Goal: Transaction & Acquisition: Purchase product/service

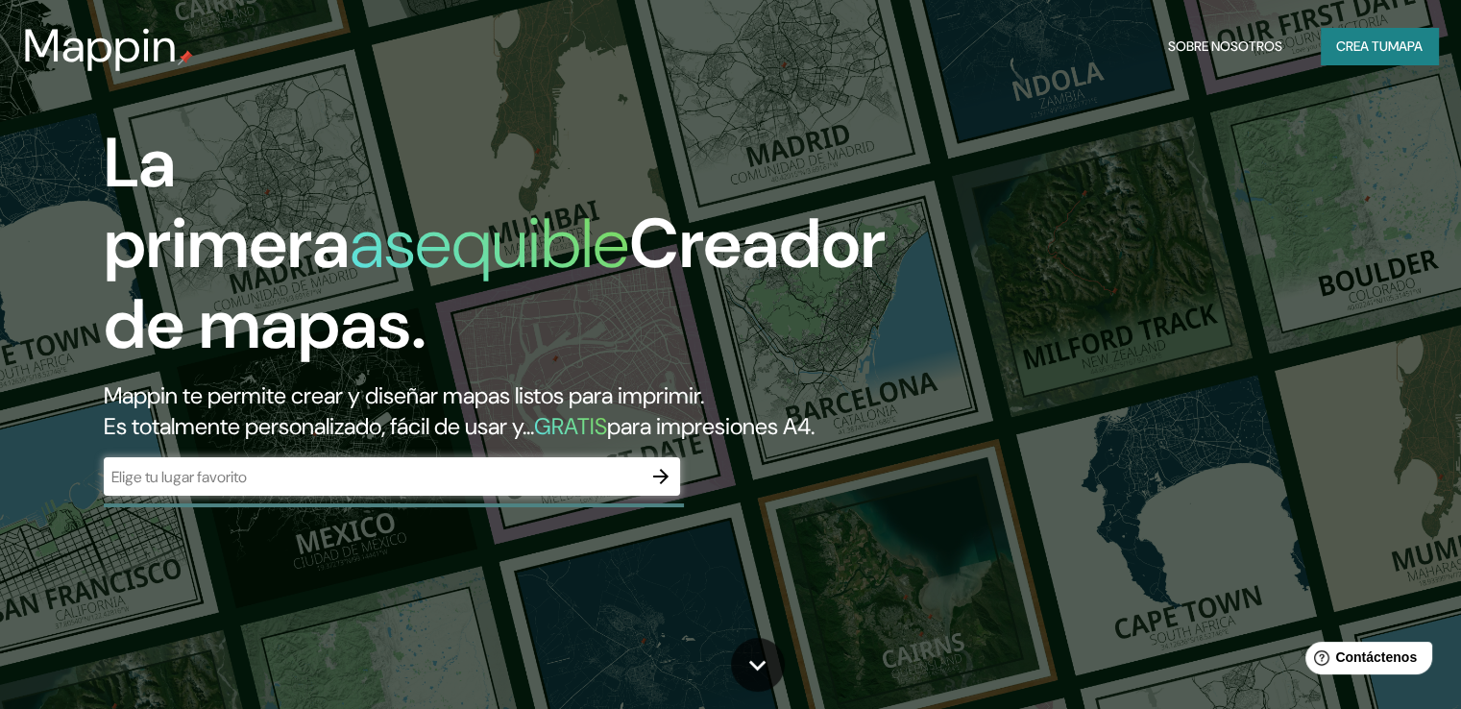
click at [428, 485] on div "La primera asequible Creador de mapas. Mappin te permite crear y diseñar mapas …" at bounding box center [469, 319] width 877 height 392
click at [413, 488] on input "text" at bounding box center [373, 477] width 538 height 22
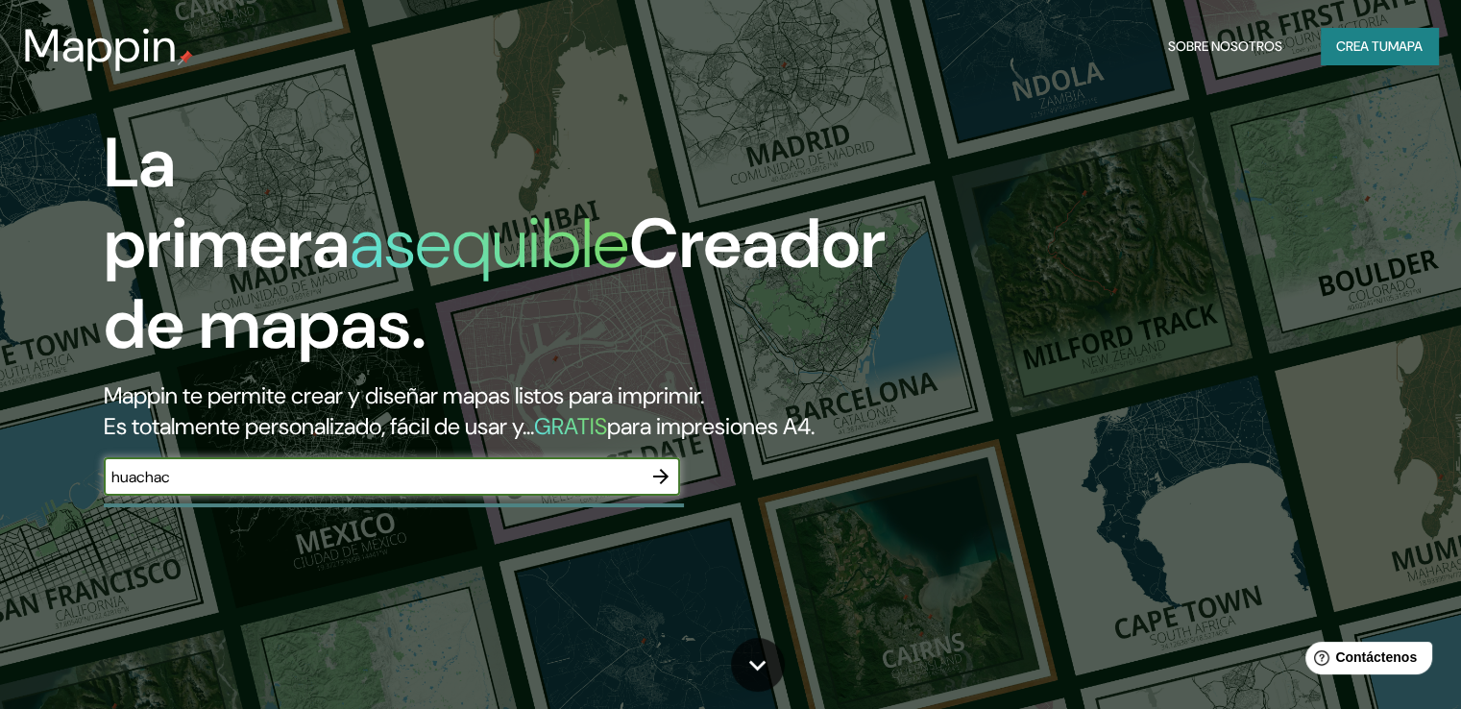
type input "huachac"
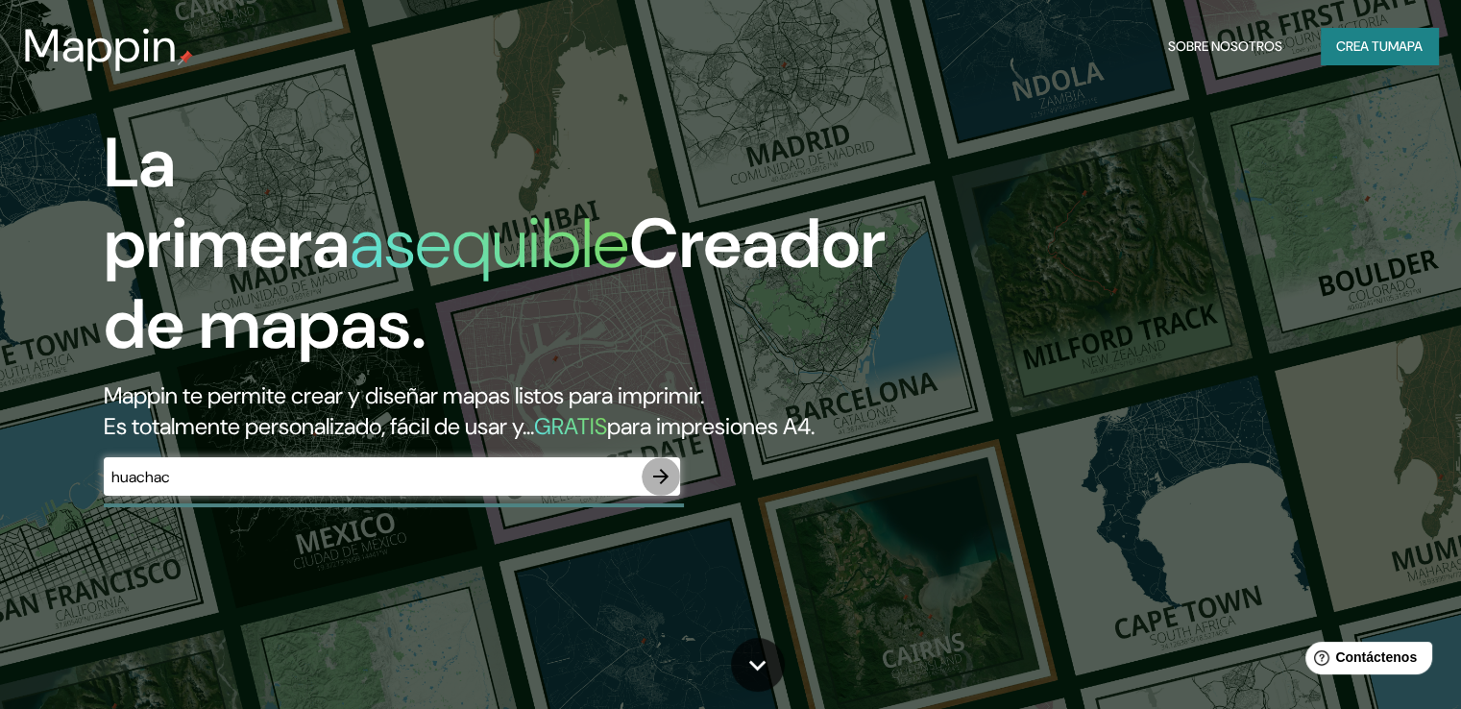
click at [656, 488] on icon "button" at bounding box center [661, 476] width 23 height 23
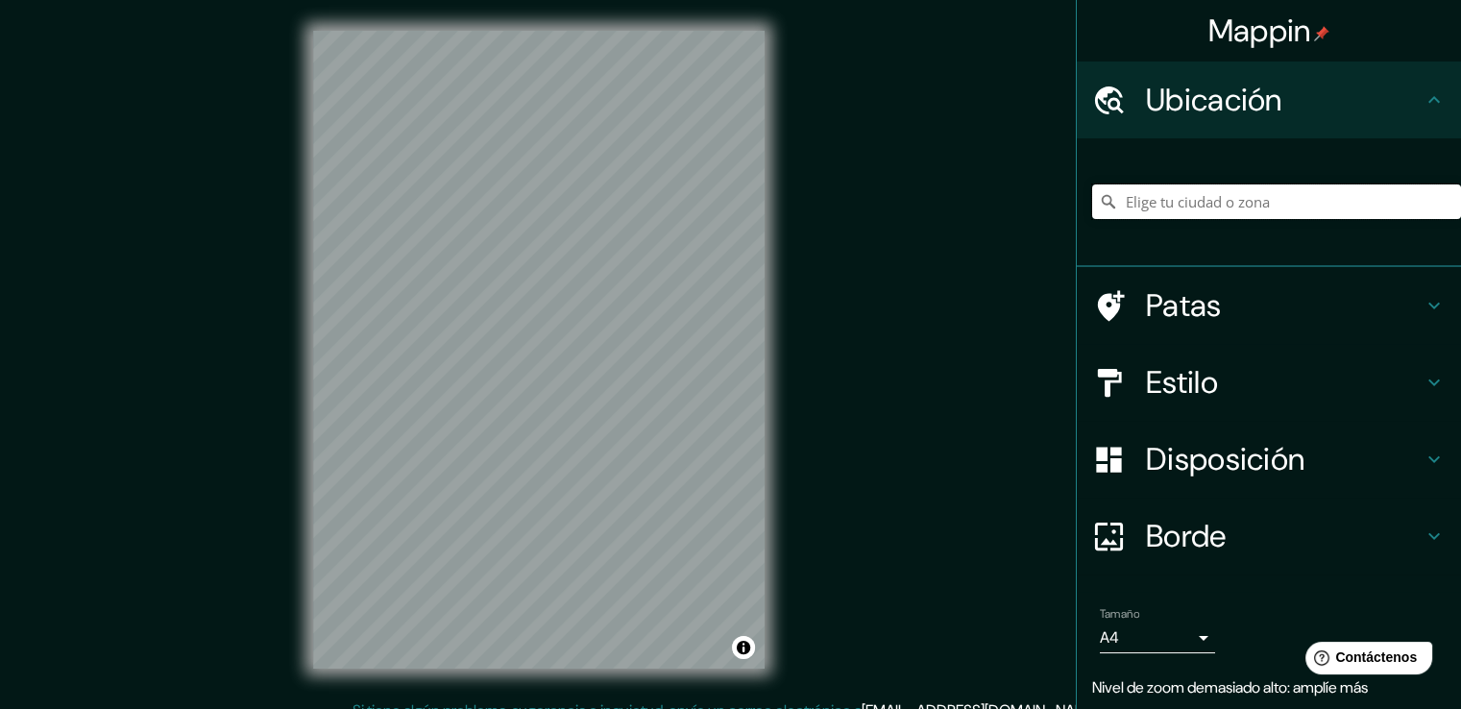
click at [1214, 206] on input "Elige tu ciudad o zona" at bounding box center [1276, 201] width 369 height 35
type input "Huancayo, Departamento de Junín, Perú"
click at [770, 481] on div "© Mapbox © OpenStreetMap Improve this map" at bounding box center [538, 349] width 513 height 699
click at [1210, 378] on h4 "Estilo" at bounding box center [1284, 382] width 277 height 38
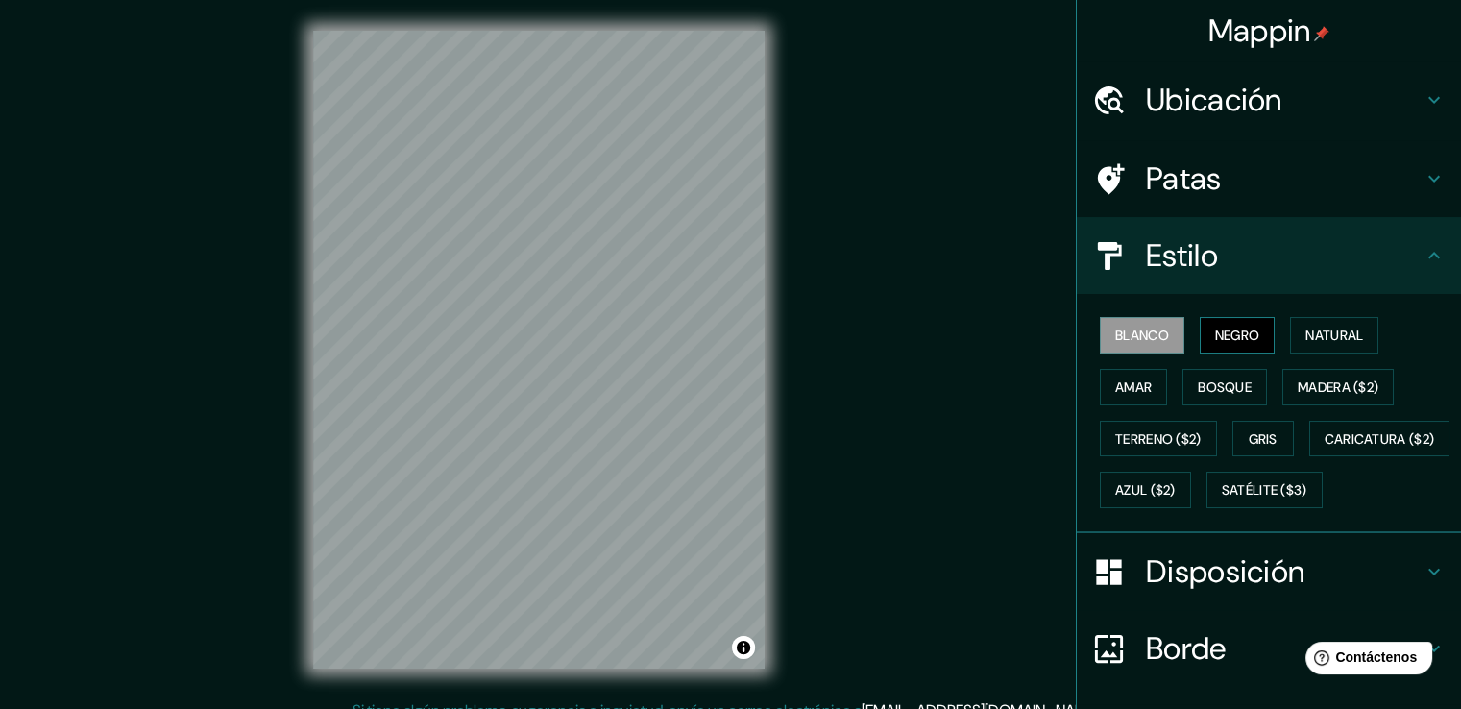
click at [1236, 327] on font "Negro" at bounding box center [1237, 335] width 45 height 17
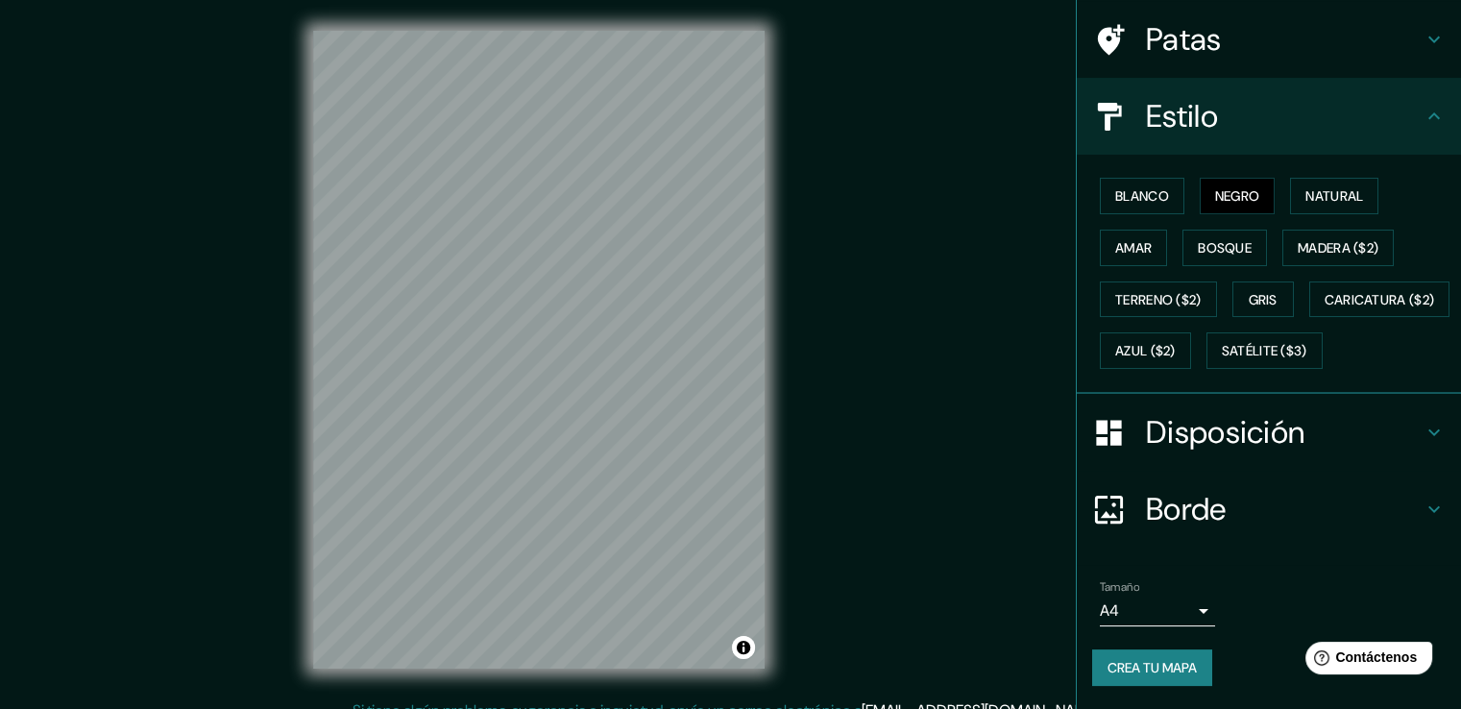
scroll to position [21, 0]
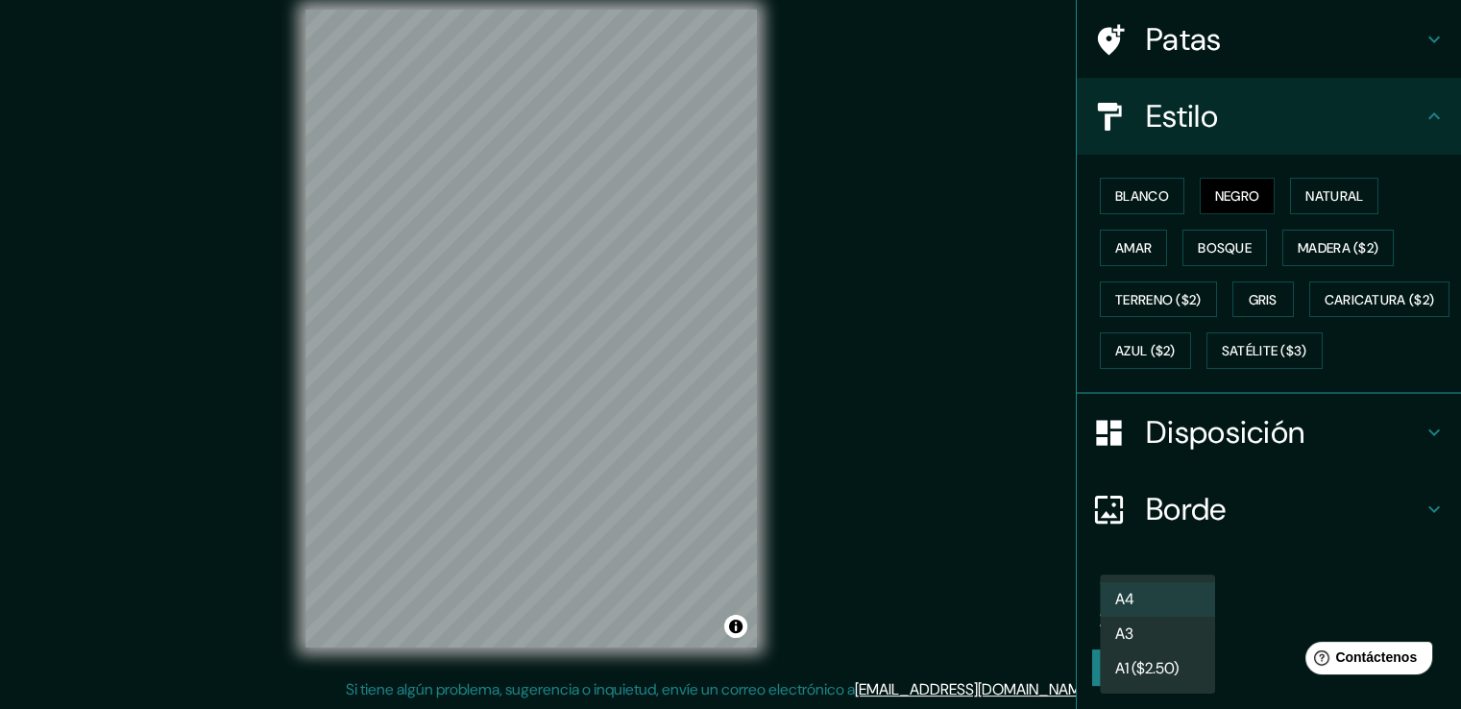
click at [1153, 621] on body "Mappin Ubicación Huancayo, Departamento de Junín, Perú Huancayo Departamento de…" at bounding box center [730, 333] width 1461 height 709
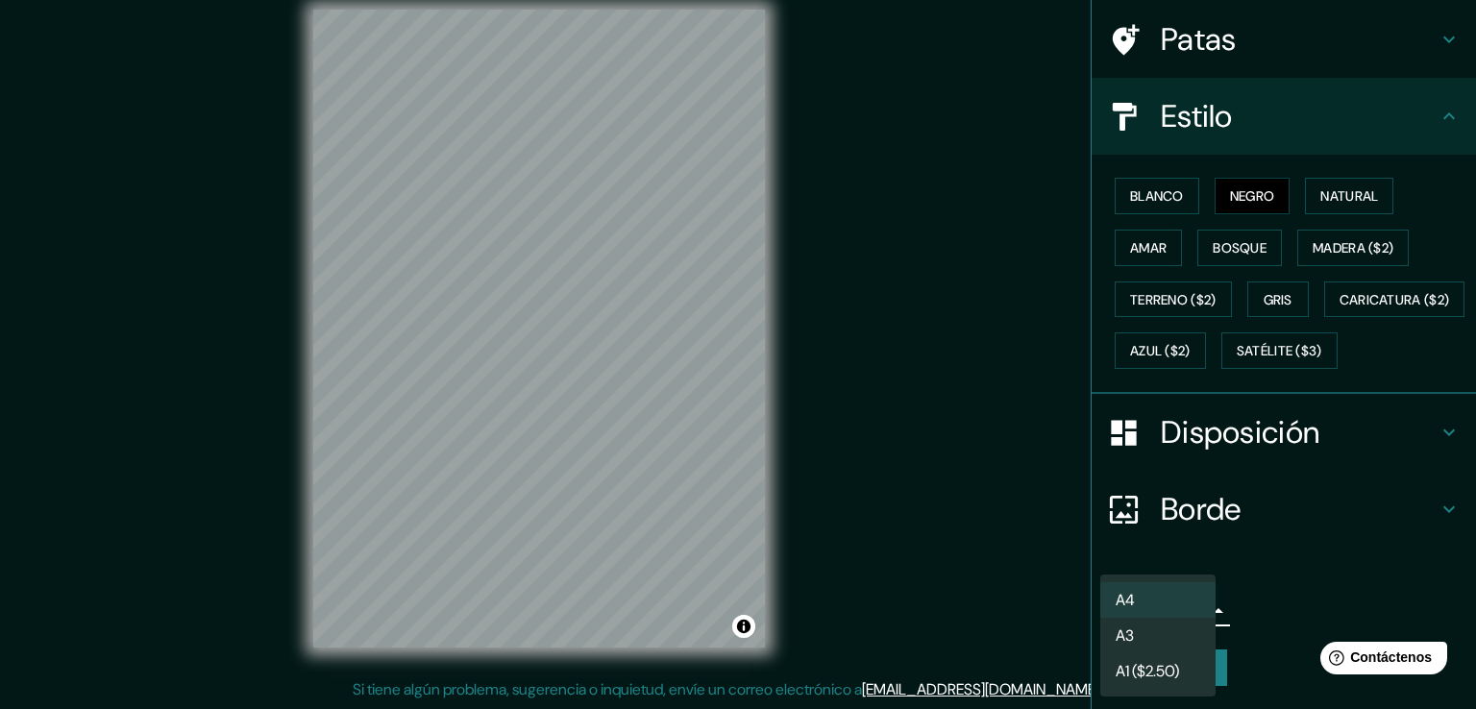
click at [1162, 636] on li "A3" at bounding box center [1157, 636] width 115 height 36
type input "a4"
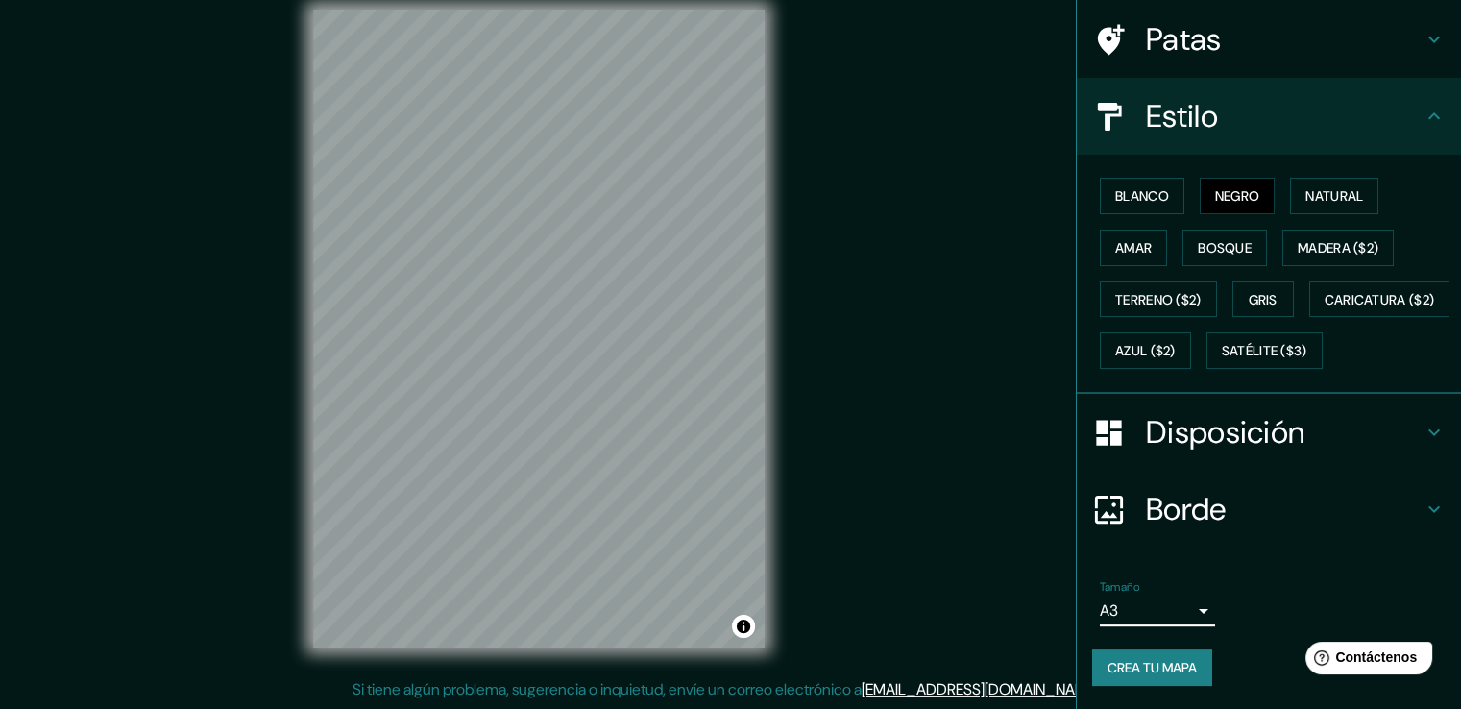
click at [1134, 670] on font "Crea tu mapa" at bounding box center [1152, 667] width 89 height 17
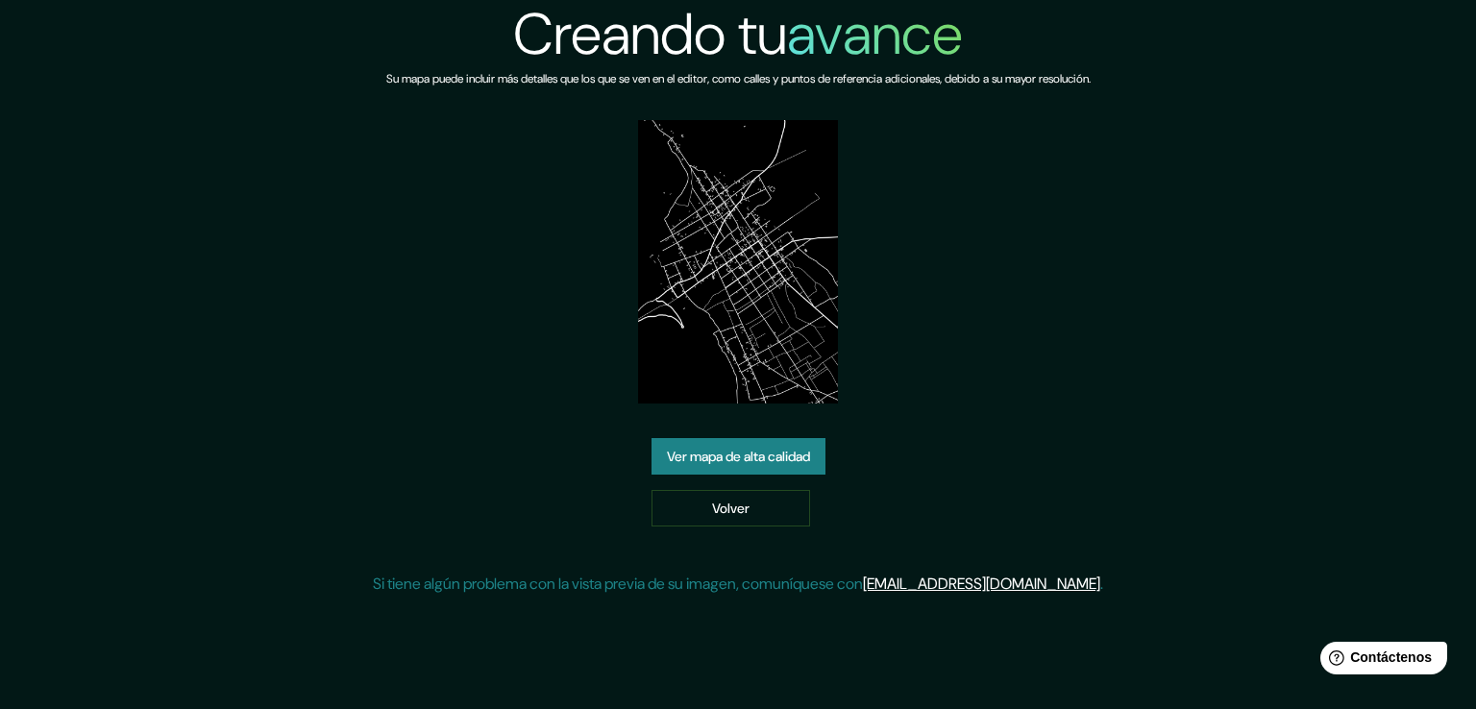
click at [734, 458] on font "Ver mapa de alta calidad" at bounding box center [738, 456] width 143 height 17
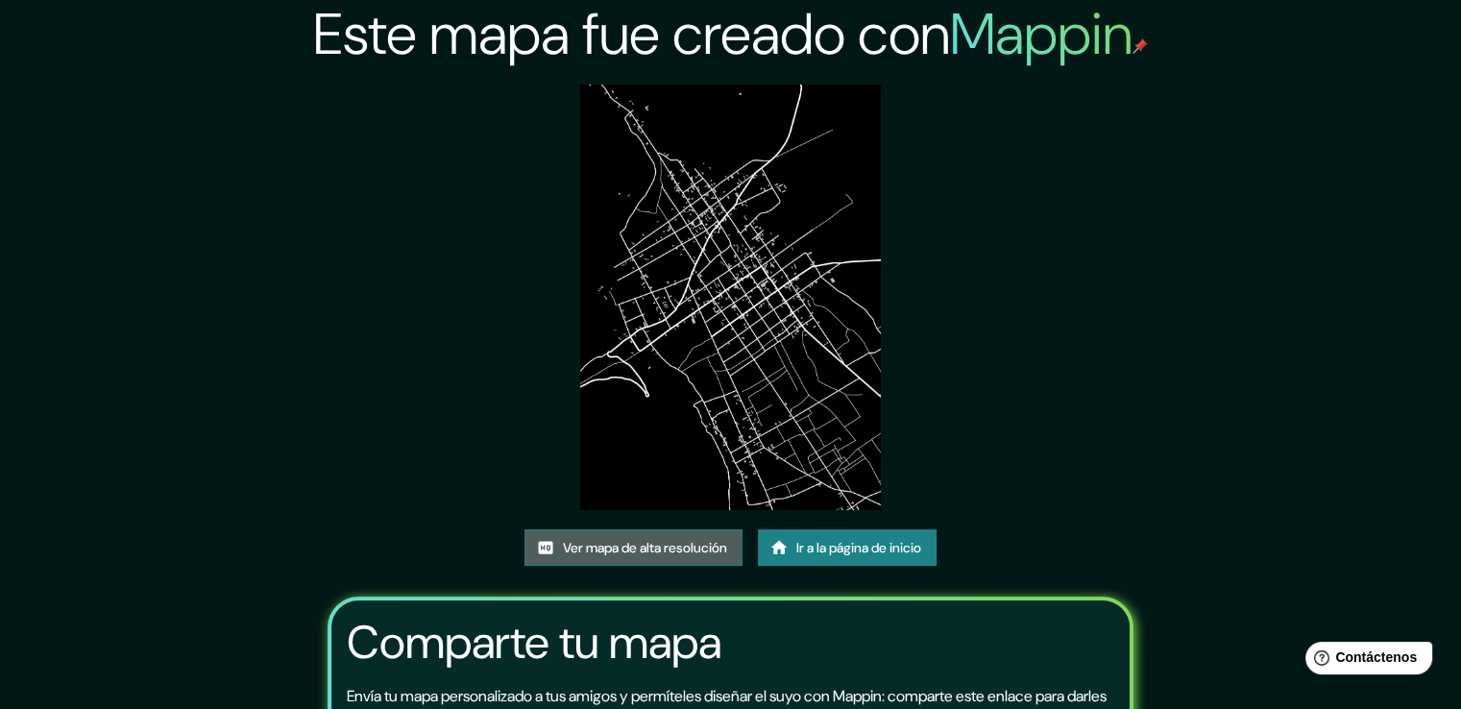
click at [676, 551] on font "Ver mapa de alta resolución" at bounding box center [645, 547] width 164 height 17
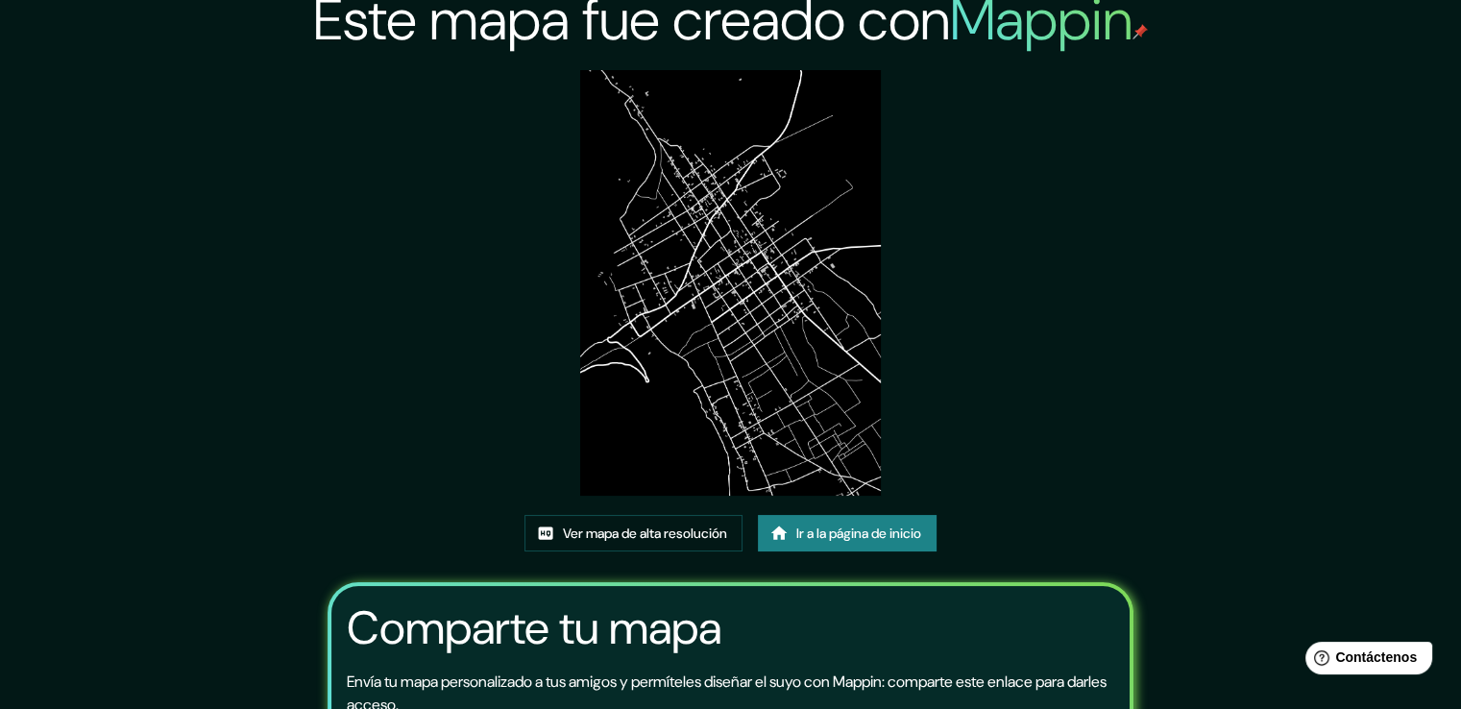
scroll to position [199, 0]
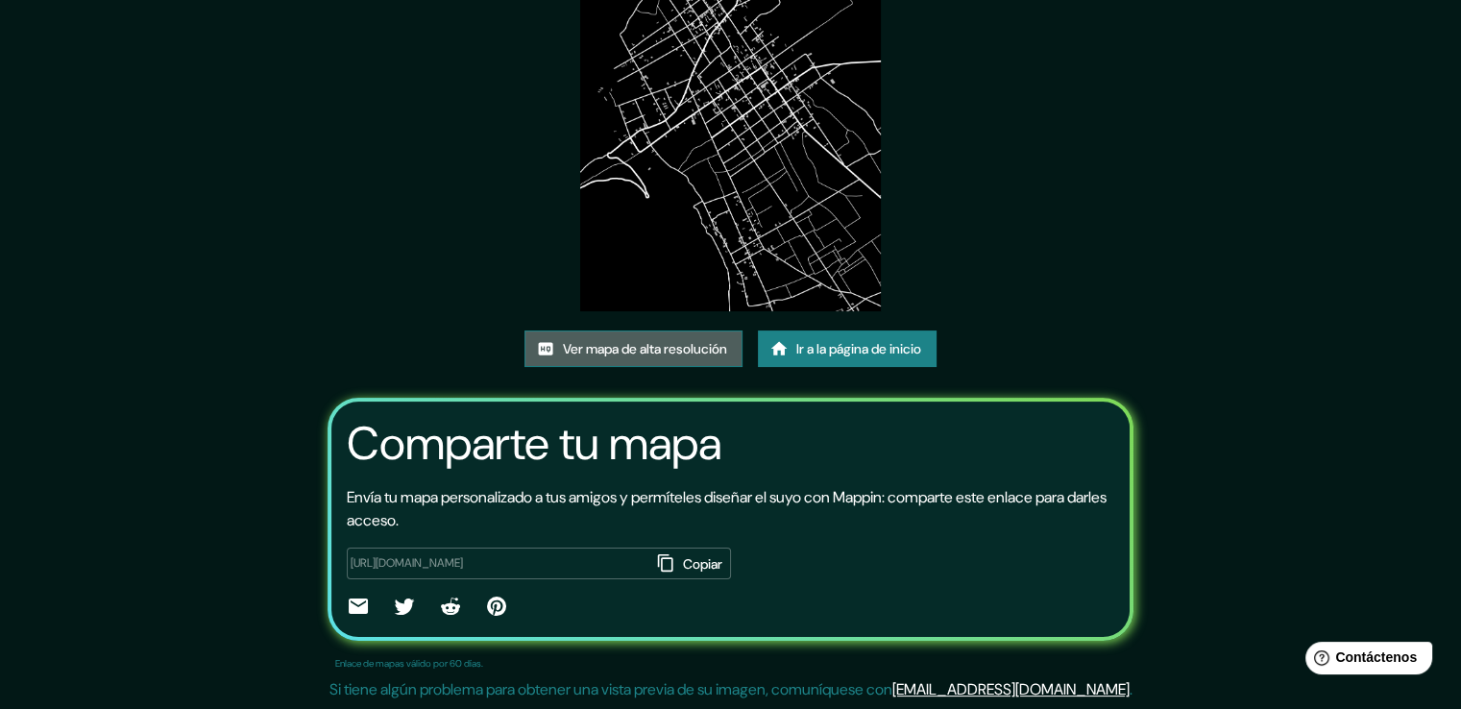
click at [666, 347] on font "Ver mapa de alta resolución" at bounding box center [645, 348] width 164 height 17
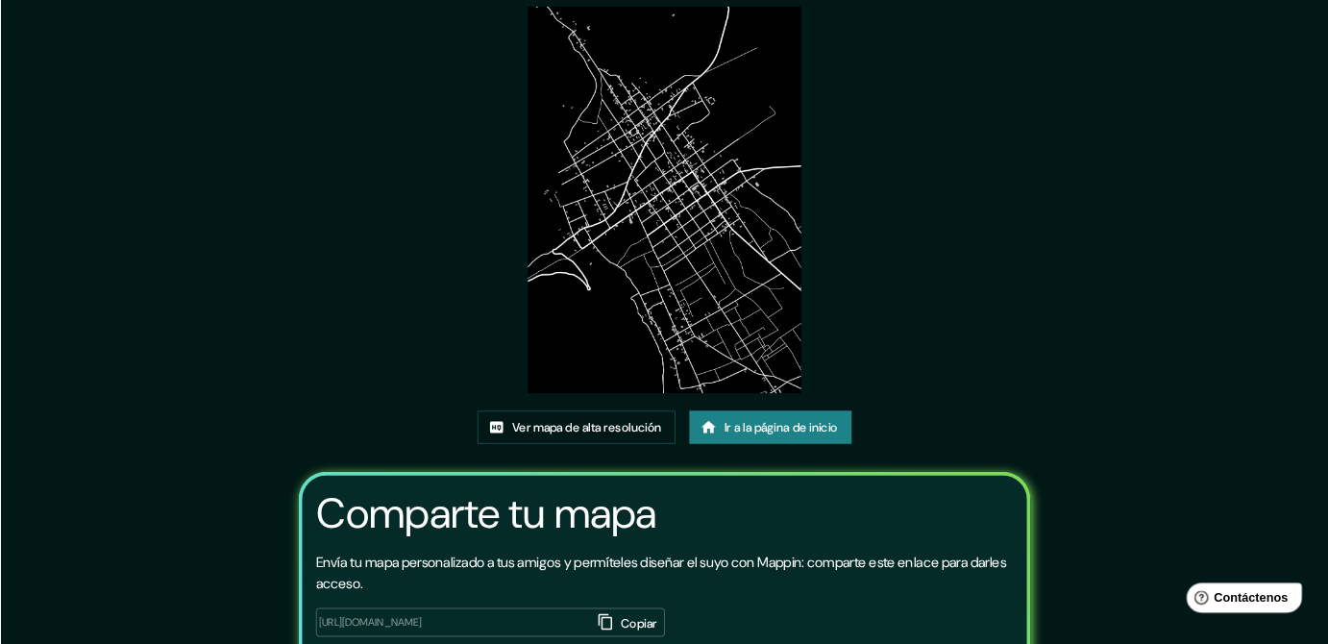
scroll to position [0, 0]
